Goal: Book appointment/travel/reservation

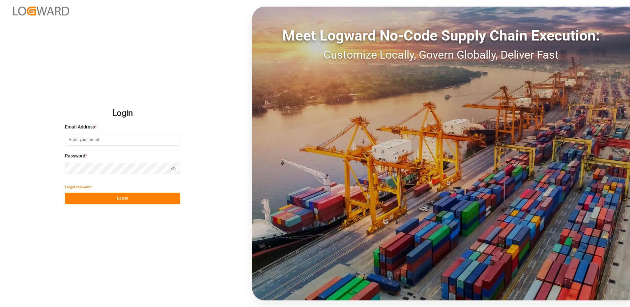
type input "[EMAIL_ADDRESS][DOMAIN_NAME]"
click at [107, 197] on button "Log In" at bounding box center [122, 199] width 115 height 12
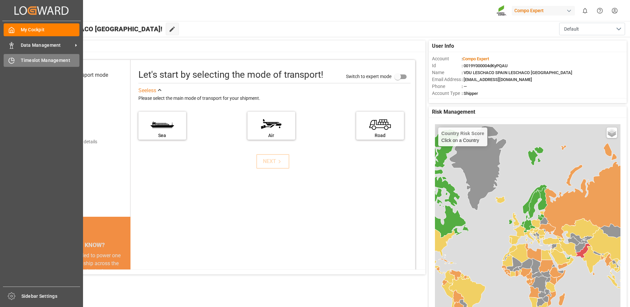
click at [14, 61] on icon at bounding box center [11, 60] width 7 height 7
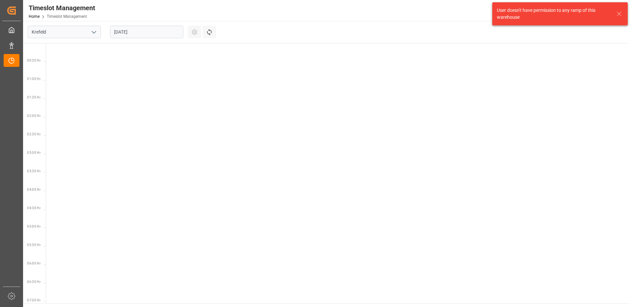
scroll to position [453, 0]
click at [98, 31] on button "open menu" at bounding box center [94, 32] width 10 height 10
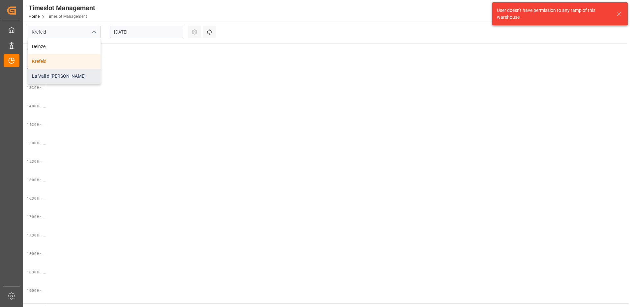
click at [75, 83] on div "La Vall d [PERSON_NAME]" at bounding box center [64, 76] width 73 height 15
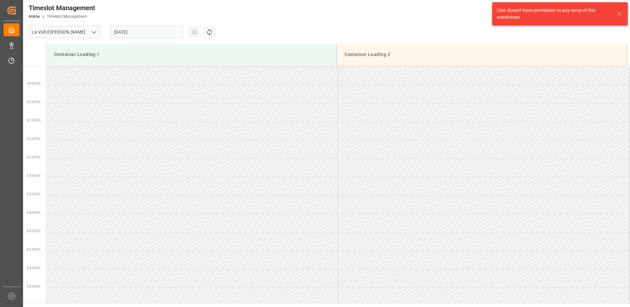
scroll to position [476, 0]
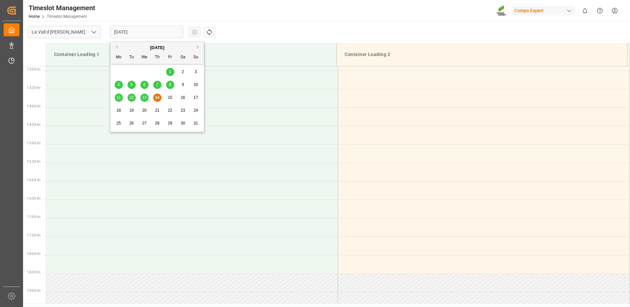
click at [130, 34] on input "[DATE]" at bounding box center [146, 32] width 73 height 13
click at [200, 47] on button "Next Month" at bounding box center [199, 47] width 4 height 4
click at [144, 71] on span "3" at bounding box center [144, 72] width 2 height 5
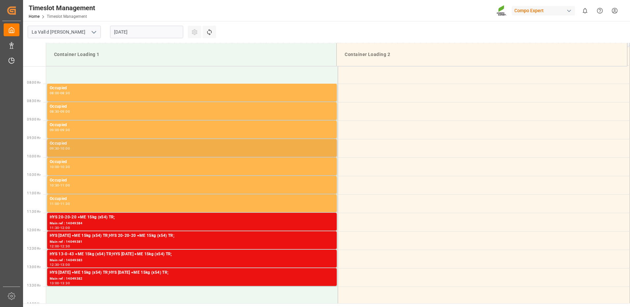
scroll to position [344, 0]
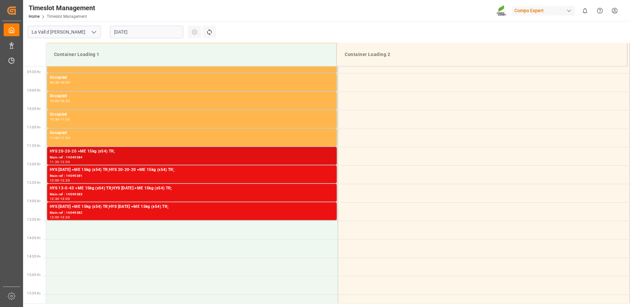
click at [105, 157] on div "Main ref : 14049384" at bounding box center [192, 158] width 285 height 6
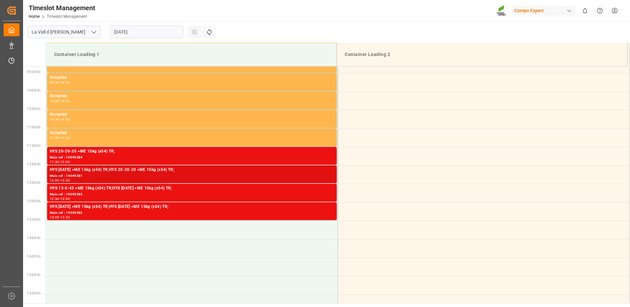
click at [233, 174] on div "Main ref : 14049381" at bounding box center [192, 176] width 285 height 6
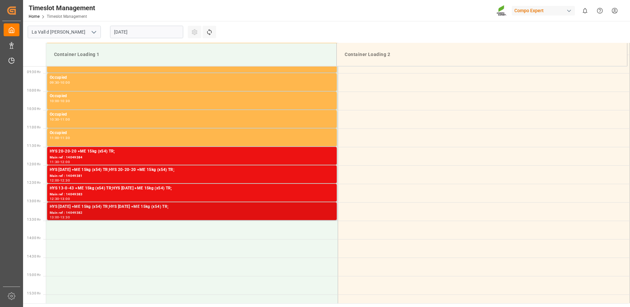
click at [244, 210] on div "Main ref : 14049382" at bounding box center [192, 213] width 285 height 6
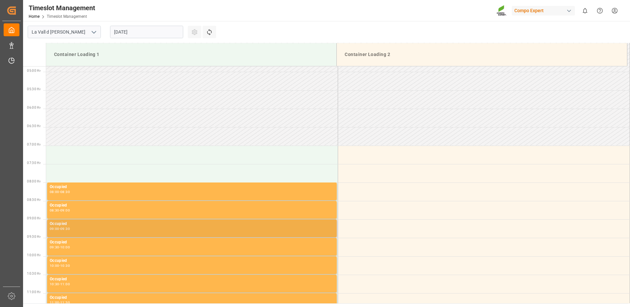
scroll to position [212, 0]
